Goal: Transaction & Acquisition: Obtain resource

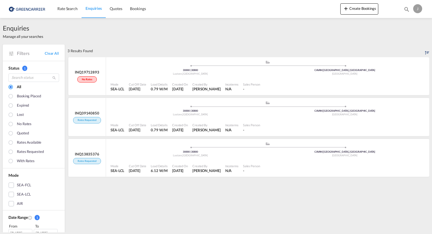
click at [102, 32] on div "Enquiries Manage all your searches" at bounding box center [216, 31] width 426 height 27
click at [123, 33] on div "Enquiries Manage all your searches" at bounding box center [216, 31] width 426 height 27
click at [21, 12] on img at bounding box center [27, 9] width 38 height 13
click at [21, 8] on img at bounding box center [27, 9] width 38 height 13
click at [69, 8] on span "Rate Search" at bounding box center [67, 8] width 20 height 5
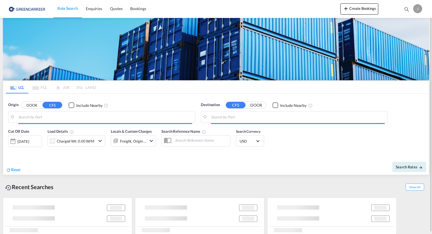
type input "DE-30880, [GEOGRAPHIC_DATA], [GEOGRAPHIC_DATA] (Lo..."
type input "[GEOGRAPHIC_DATA], [GEOGRAPHIC_DATA], CAVAN"
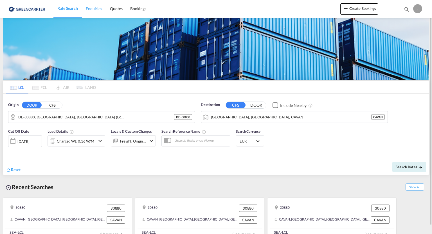
click at [90, 10] on span "Enquiries" at bounding box center [94, 8] width 16 height 5
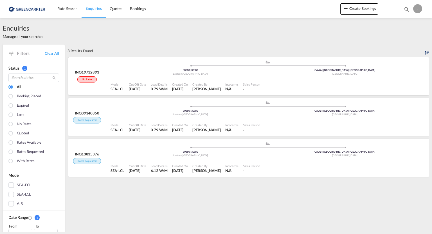
click at [147, 65] on span at bounding box center [190, 65] width 154 height 1
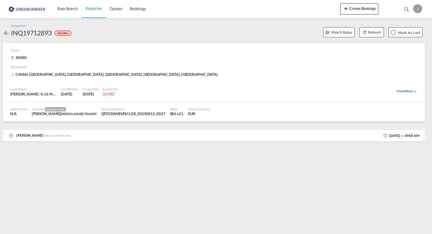
click at [408, 92] on div "View More" at bounding box center [406, 91] width 21 height 5
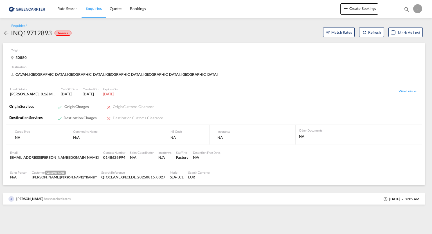
click at [19, 9] on img at bounding box center [27, 9] width 38 height 13
click at [6, 33] on md-icon "icon-arrow-left" at bounding box center [6, 33] width 7 height 7
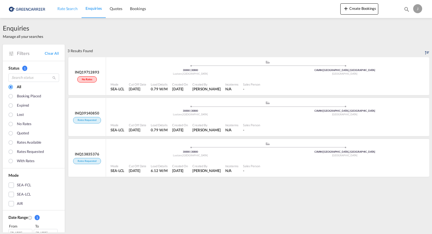
click at [72, 11] on span "Rate Search" at bounding box center [67, 9] width 20 height 6
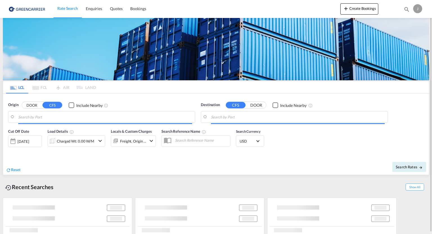
type input "DE-30880, [GEOGRAPHIC_DATA], [GEOGRAPHIC_DATA] (Lo..."
type input "[GEOGRAPHIC_DATA], [GEOGRAPHIC_DATA], CAVAN"
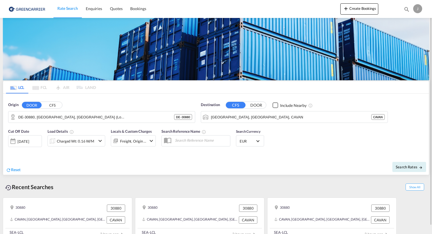
click at [98, 141] on md-icon "icon-chevron-down" at bounding box center [100, 141] width 7 height 7
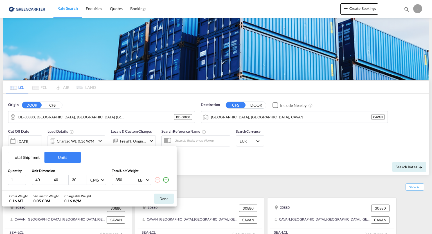
click at [157, 179] on md-icon "icon-minus-circle-outline" at bounding box center [157, 180] width 7 height 7
click at [156, 181] on md-icon "icon-minus-circle-outline" at bounding box center [157, 180] width 7 height 7
click at [103, 181] on md-select-value "CMS" at bounding box center [97, 180] width 15 height 10
click at [99, 182] on md-option "CMS" at bounding box center [104, 180] width 38 height 13
click at [148, 181] on md-select-value "LB" at bounding box center [143, 180] width 12 height 10
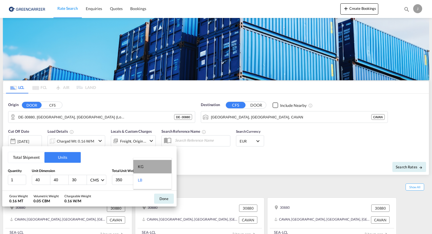
click at [142, 165] on div "KG" at bounding box center [141, 167] width 6 height 6
click at [20, 178] on input "1" at bounding box center [17, 180] width 18 height 10
drag, startPoint x: 40, startPoint y: 179, endPoint x: 30, endPoint y: 180, distance: 10.2
click at [30, 180] on div "1 40 40 30 CMS 350 KG" at bounding box center [89, 180] width 163 height 10
type input "120"
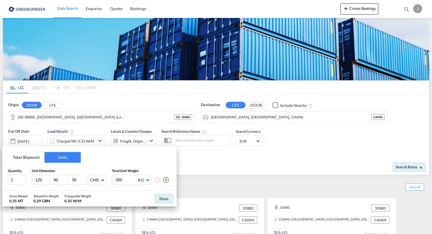
type input "80"
type input "6"
type input "70"
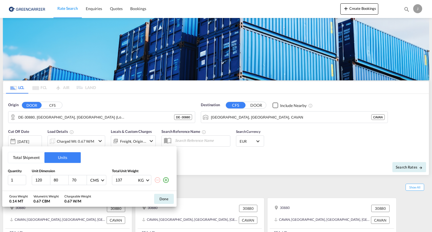
type input "137"
click at [163, 199] on button "Done" at bounding box center [164, 199] width 20 height 10
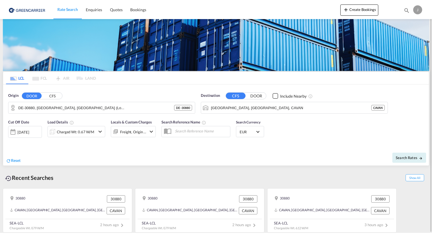
scroll to position [8, 0]
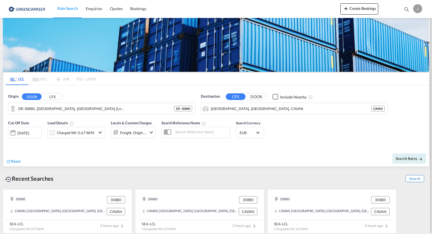
click at [415, 180] on span "Show All" at bounding box center [414, 178] width 19 height 7
click at [409, 160] on span "Search Rates" at bounding box center [408, 159] width 27 height 4
type input "30880 to CAVAN / [DATE]"
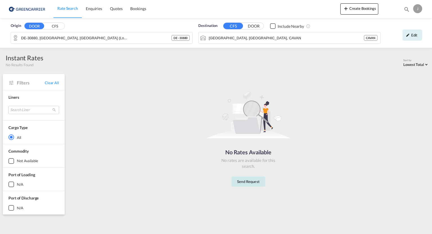
click at [243, 182] on button "Send Request" at bounding box center [248, 182] width 34 height 10
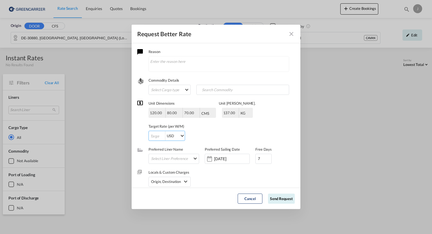
click at [156, 135] on input "Request Better Rate ..." at bounding box center [157, 136] width 16 height 10
type input "10"
click at [172, 158] on md-select "Select Liner Preference Greencarrier Consolidators" at bounding box center [175, 158] width 48 height 7
click at [146, 158] on div at bounding box center [146, 159] width 6 height 6
click at [229, 180] on md-backdrop at bounding box center [216, 117] width 432 height 234
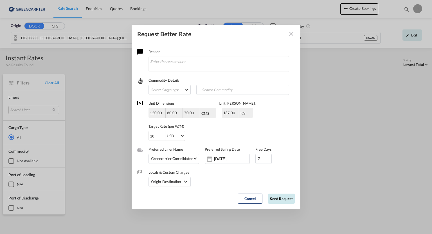
click at [282, 200] on button "Send Request" at bounding box center [281, 199] width 27 height 10
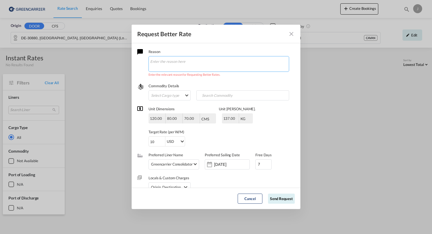
click at [165, 64] on textarea "Request Better Rate ..." at bounding box center [218, 64] width 141 height 16
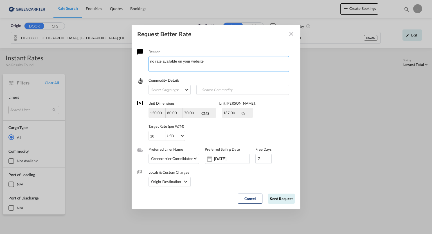
type textarea "no rate available on your website"
click at [177, 92] on md-select "Select Cargo type FAK GCR GDSM General Cargo Hazardous Cargo Ambient Foodstuff …" at bounding box center [169, 90] width 42 height 10
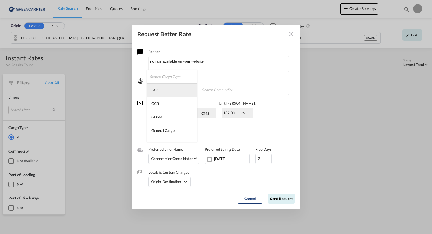
click at [157, 91] on div "FAK" at bounding box center [154, 90] width 7 height 5
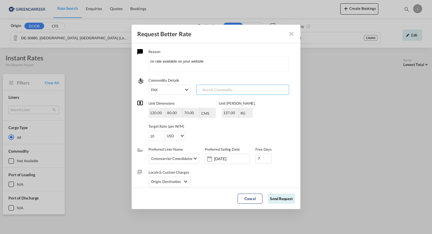
click at [212, 91] on input "Search Commodity" at bounding box center [226, 90] width 56 height 9
click at [289, 200] on button "Send Request" at bounding box center [281, 199] width 27 height 10
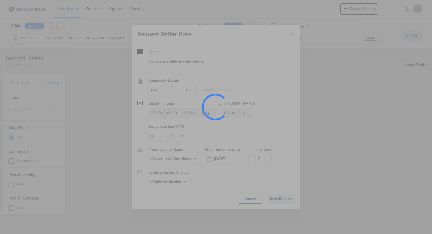
click at [287, 199] on div at bounding box center [216, 117] width 432 height 234
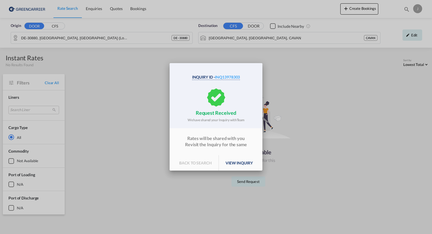
click at [202, 163] on p "back to search" at bounding box center [195, 163] width 46 height 16
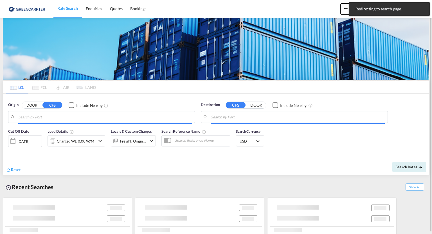
type input "DE-30880, [GEOGRAPHIC_DATA], [GEOGRAPHIC_DATA] (Lo..."
type input "[GEOGRAPHIC_DATA], [GEOGRAPHIC_DATA], CAVAN"
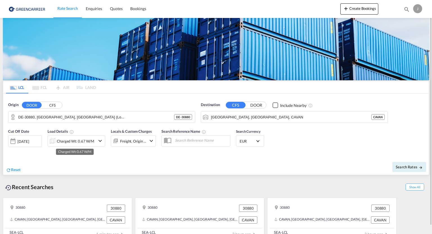
click at [92, 141] on div "Charged Wt: 0.67 W/M" at bounding box center [75, 141] width 37 height 8
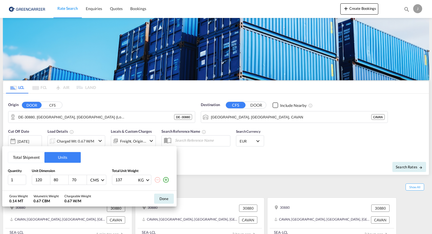
click at [78, 180] on input "70" at bounding box center [78, 180] width 15 height 5
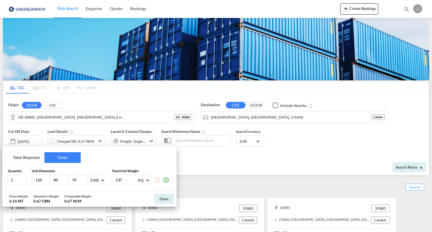
type input "7"
type input "152"
click at [126, 180] on input "137" at bounding box center [126, 180] width 22 height 10
type input "1"
type input "363"
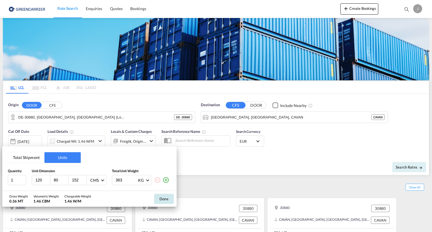
click at [164, 199] on button "Done" at bounding box center [164, 199] width 20 height 10
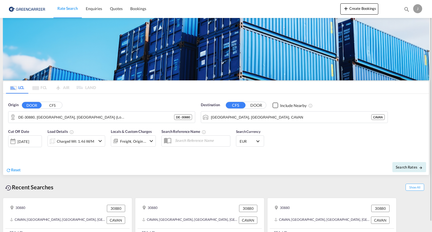
click at [185, 140] on input "text" at bounding box center [201, 140] width 58 height 8
click at [406, 166] on span "Search Rates" at bounding box center [408, 167] width 27 height 4
type input "30880 to CAVAN / [DATE]"
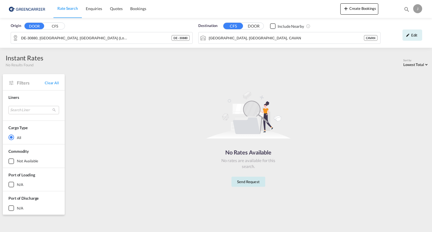
click at [248, 182] on button "Send Request" at bounding box center [248, 182] width 34 height 10
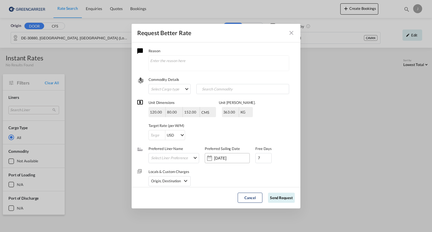
click at [248, 182] on div "Locals & Custom Charges Origin, Destination Origin Charges Origin Customs Clear…" at bounding box center [215, 174] width 157 height 23
click at [210, 61] on textarea "Request Better Rate ..." at bounding box center [218, 63] width 141 height 16
type textarea "no rate available on your website"
click at [161, 136] on input "-1" at bounding box center [157, 135] width 16 height 10
type input "-1"
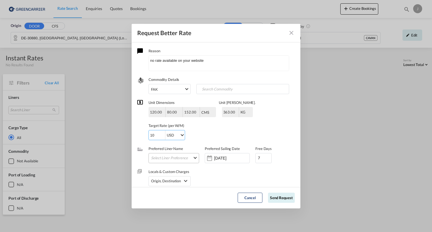
type input "10"
click at [182, 155] on md-select "Select Liner Preference Greencarrier Consolidators" at bounding box center [175, 157] width 48 height 7
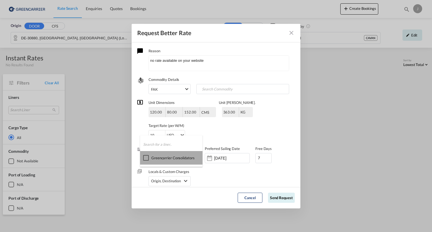
click at [145, 157] on div at bounding box center [146, 158] width 6 height 6
click at [252, 171] on md-backdrop at bounding box center [216, 116] width 432 height 232
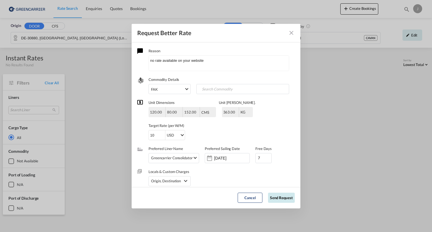
click at [280, 197] on button "Send Request" at bounding box center [281, 198] width 27 height 10
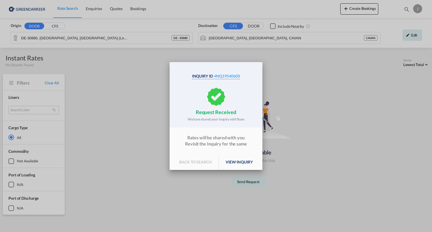
click at [197, 162] on p "back to search" at bounding box center [195, 162] width 46 height 16
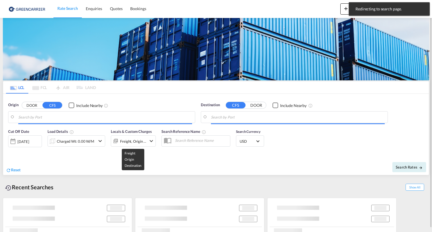
type input "DE-30880, [GEOGRAPHIC_DATA], [GEOGRAPHIC_DATA] (Lo..."
type input "[GEOGRAPHIC_DATA], [GEOGRAPHIC_DATA], CAVAN"
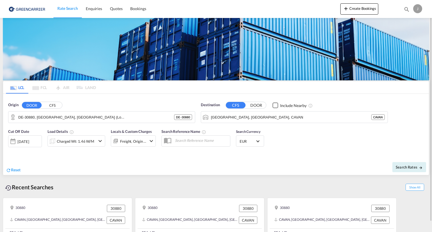
click at [98, 139] on md-icon "icon-chevron-down" at bounding box center [100, 141] width 7 height 7
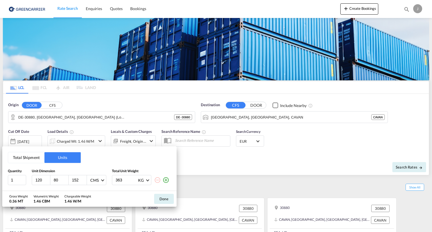
click at [167, 180] on md-icon "icon-plus-circle-outline" at bounding box center [165, 180] width 7 height 7
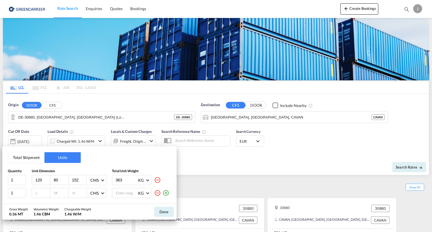
click at [158, 193] on md-icon "icon-minus-circle-outline" at bounding box center [157, 193] width 7 height 7
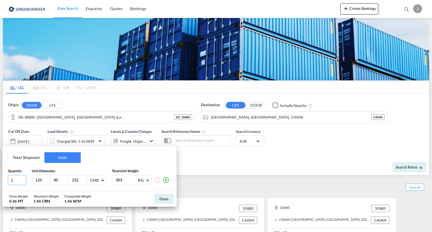
drag, startPoint x: 17, startPoint y: 180, endPoint x: 10, endPoint y: 181, distance: 6.8
click at [10, 181] on input "1" at bounding box center [17, 180] width 18 height 10
type input "2"
click at [163, 198] on button "Done" at bounding box center [164, 199] width 20 height 10
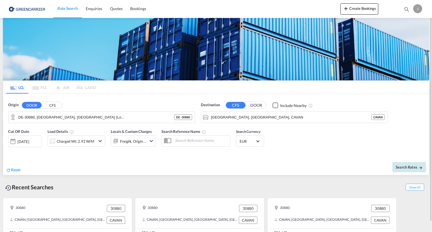
click at [408, 166] on span "Search Rates" at bounding box center [408, 167] width 27 height 4
type input "30880 to CAVAN / [DATE]"
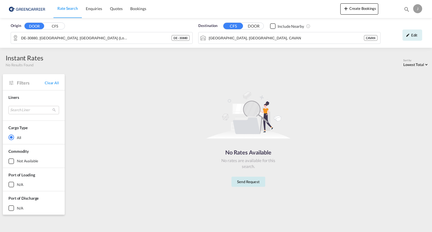
click at [248, 184] on button "Send Request" at bounding box center [248, 182] width 34 height 10
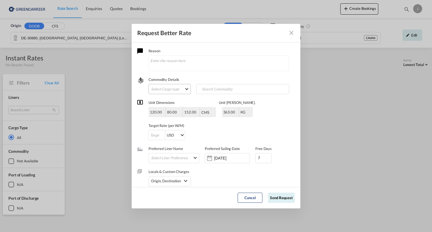
click at [181, 89] on md-select "Select Cargo type FAK GCR GDSM General Cargo Hazardous Cargo Ambient Foodstuff …" at bounding box center [169, 89] width 42 height 10
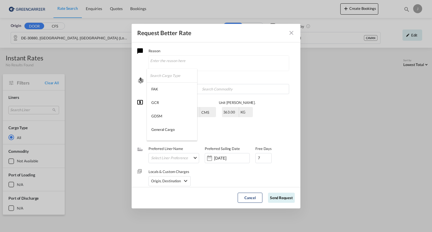
type md-option "[object Object]"
click at [173, 87] on md-option "FAK" at bounding box center [172, 88] width 50 height 13
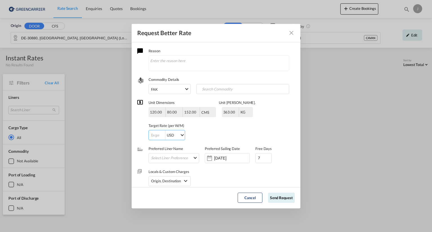
click at [157, 137] on input "Request Better Rate ..." at bounding box center [157, 135] width 16 height 10
type input "20"
click at [183, 160] on md-select "Select Liner Preference Greencarrier Consolidators" at bounding box center [175, 157] width 48 height 7
click at [147, 158] on div at bounding box center [146, 158] width 6 height 6
click at [281, 198] on md-backdrop at bounding box center [216, 116] width 432 height 232
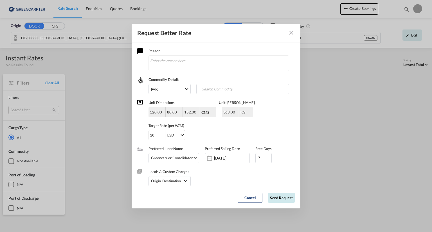
click at [281, 198] on button "Send Request" at bounding box center [281, 198] width 27 height 10
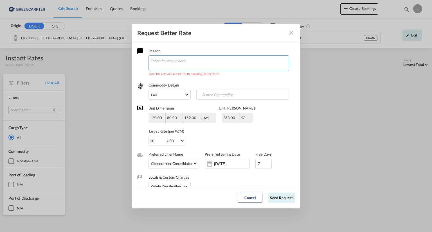
click at [177, 56] on textarea "Request Better Rate ..." at bounding box center [218, 63] width 141 height 16
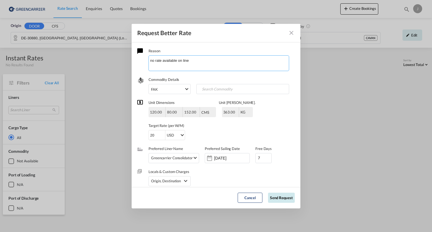
type textarea "no rate available on line"
click at [276, 197] on button "Send Request" at bounding box center [281, 198] width 27 height 10
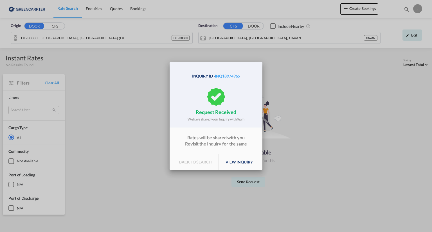
click at [203, 161] on p "back to search" at bounding box center [195, 162] width 46 height 16
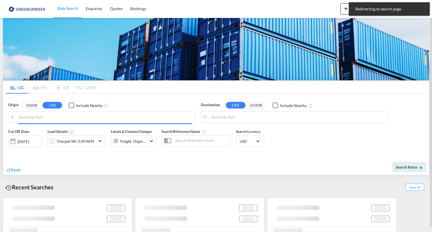
type input "DE-30880, [GEOGRAPHIC_DATA], [GEOGRAPHIC_DATA] (Lo..."
type input "[GEOGRAPHIC_DATA], [GEOGRAPHIC_DATA], CAVAN"
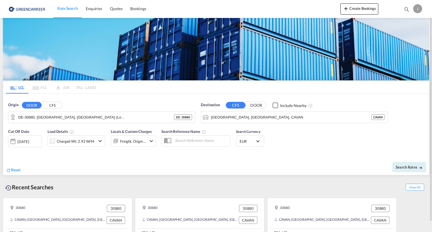
click at [415, 8] on div "J" at bounding box center [417, 8] width 9 height 9
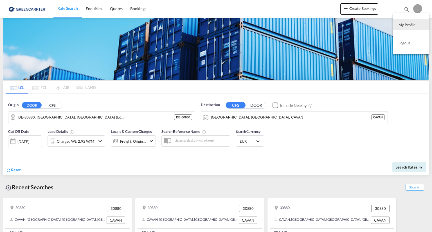
click at [295, 8] on md-backdrop at bounding box center [216, 116] width 432 height 232
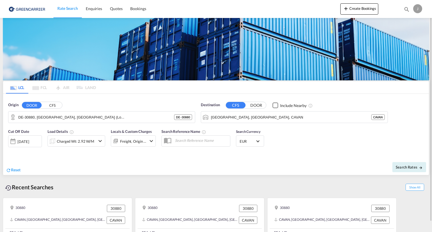
click at [272, 18] on img at bounding box center [216, 49] width 426 height 62
click at [417, 8] on div "J" at bounding box center [417, 8] width 9 height 9
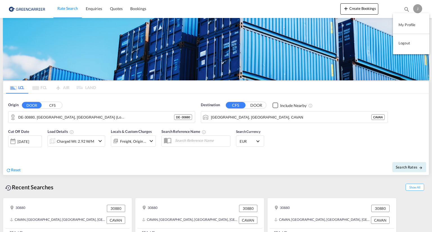
click at [406, 44] on button "Logout" at bounding box center [411, 42] width 37 height 11
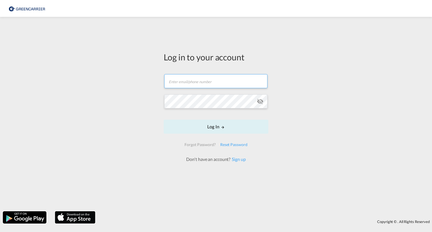
type input "[EMAIL_ADDRESS][PERSON_NAME][DOMAIN_NAME]"
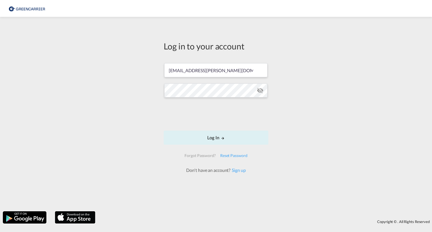
click at [83, 111] on div "Log in to your account [EMAIL_ADDRESS][PERSON_NAME][DOMAIN_NAME] Log In Forgot …" at bounding box center [216, 114] width 432 height 189
